Goal: Task Accomplishment & Management: Use online tool/utility

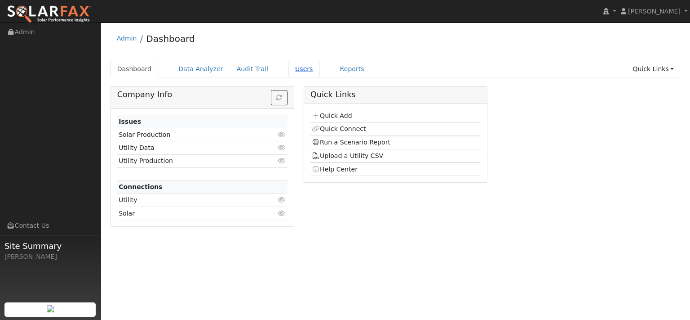
click at [320, 77] on link "Users" at bounding box center [304, 69] width 31 height 17
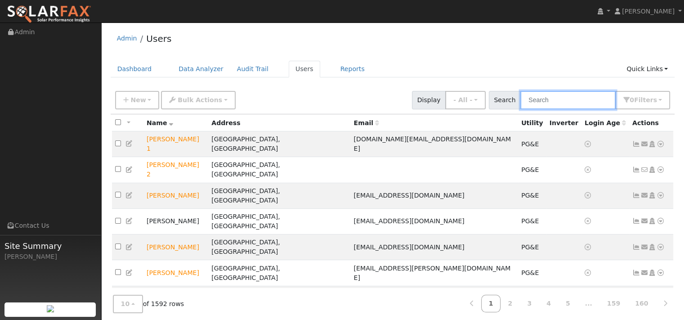
click at [520, 109] on input "text" at bounding box center [567, 100] width 95 height 18
paste input "[PERSON_NAME]"
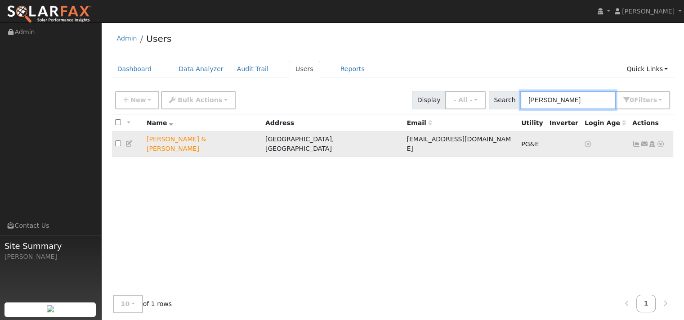
type input "[PERSON_NAME]"
click at [657, 147] on icon at bounding box center [660, 144] width 8 height 6
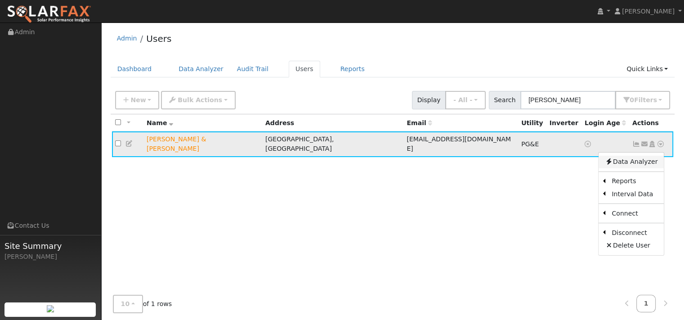
click at [633, 168] on link "Data Analyzer" at bounding box center [630, 161] width 65 height 13
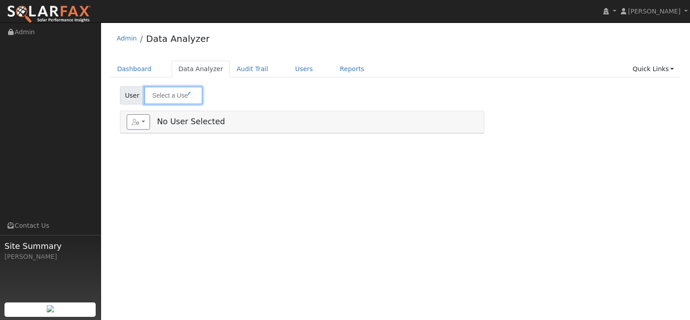
type input "[PERSON_NAME] & [PERSON_NAME]"
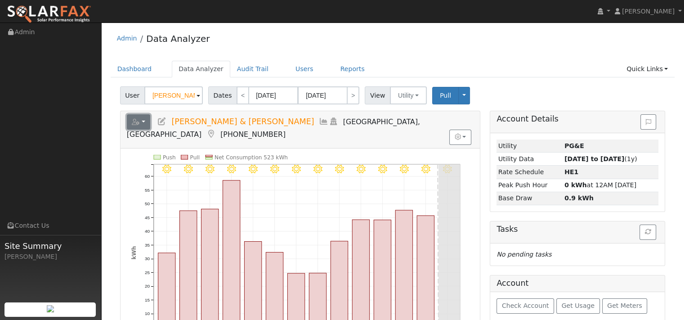
click at [140, 125] on icon "button" at bounding box center [136, 122] width 8 height 6
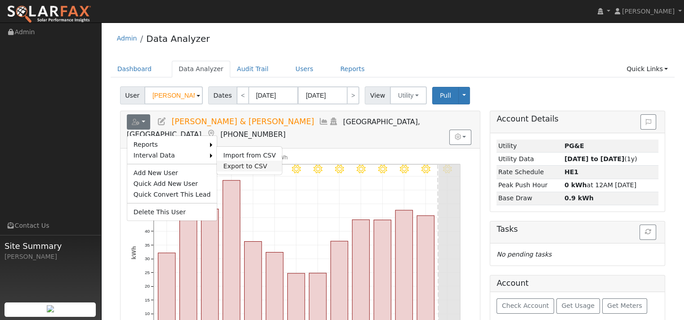
click at [259, 171] on link "Export to CSV" at bounding box center [249, 165] width 65 height 11
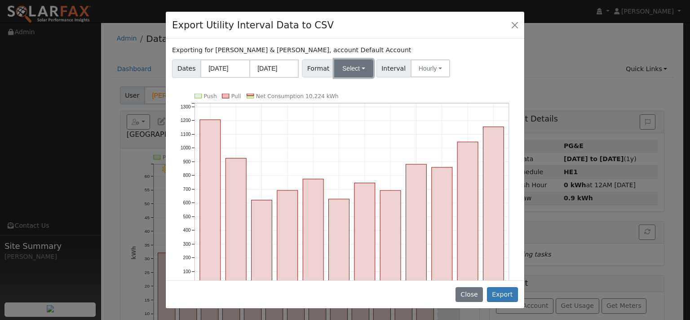
click at [373, 77] on button "Select" at bounding box center [353, 68] width 39 height 18
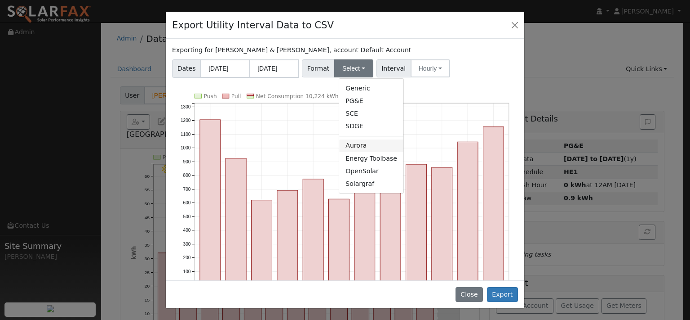
click at [360, 152] on link "Aurora" at bounding box center [371, 145] width 64 height 13
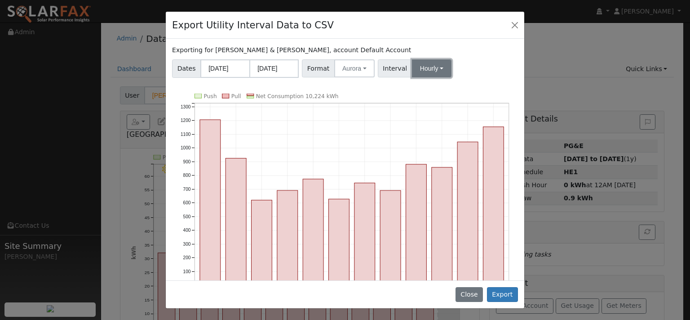
click at [447, 77] on button "Hourly" at bounding box center [432, 68] width 40 height 18
click at [449, 94] on link "15 Minute" at bounding box center [448, 88] width 62 height 13
click at [489, 291] on button "Export" at bounding box center [502, 294] width 31 height 15
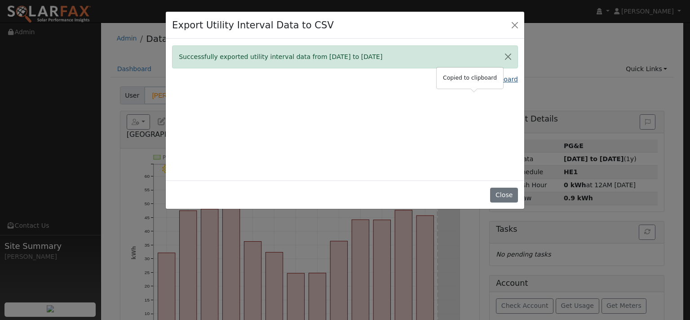
click at [453, 84] on link "Copy Data To Clipboard" at bounding box center [481, 79] width 74 height 9
drag, startPoint x: 493, startPoint y: 208, endPoint x: 438, endPoint y: 158, distance: 73.8
click at [490, 202] on button "Close" at bounding box center [503, 194] width 27 height 15
